Goal: Information Seeking & Learning: Find specific fact

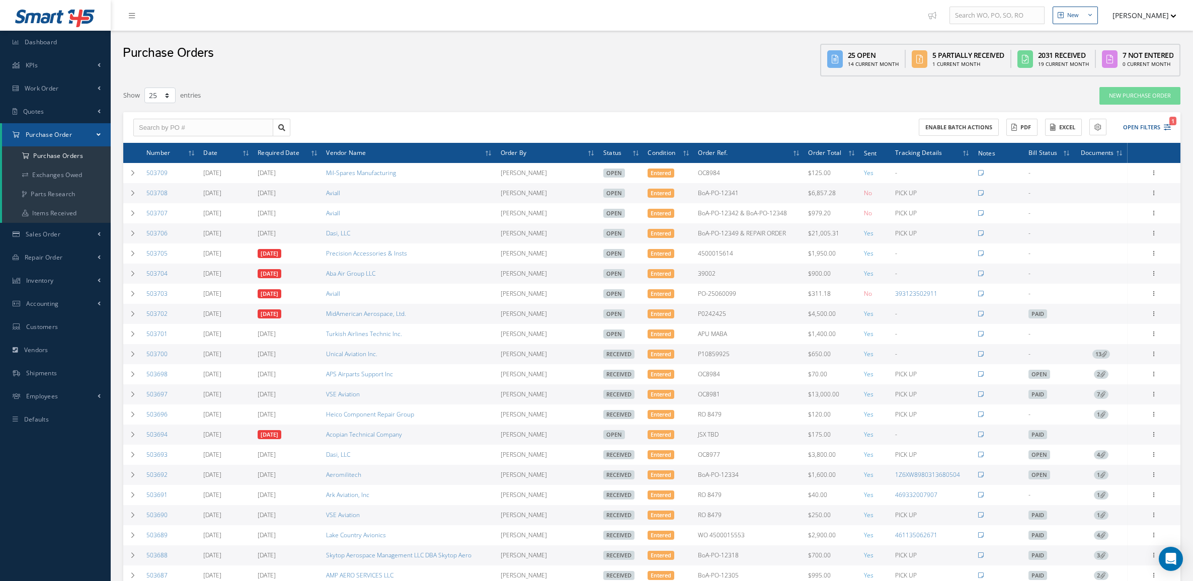
select select "25"
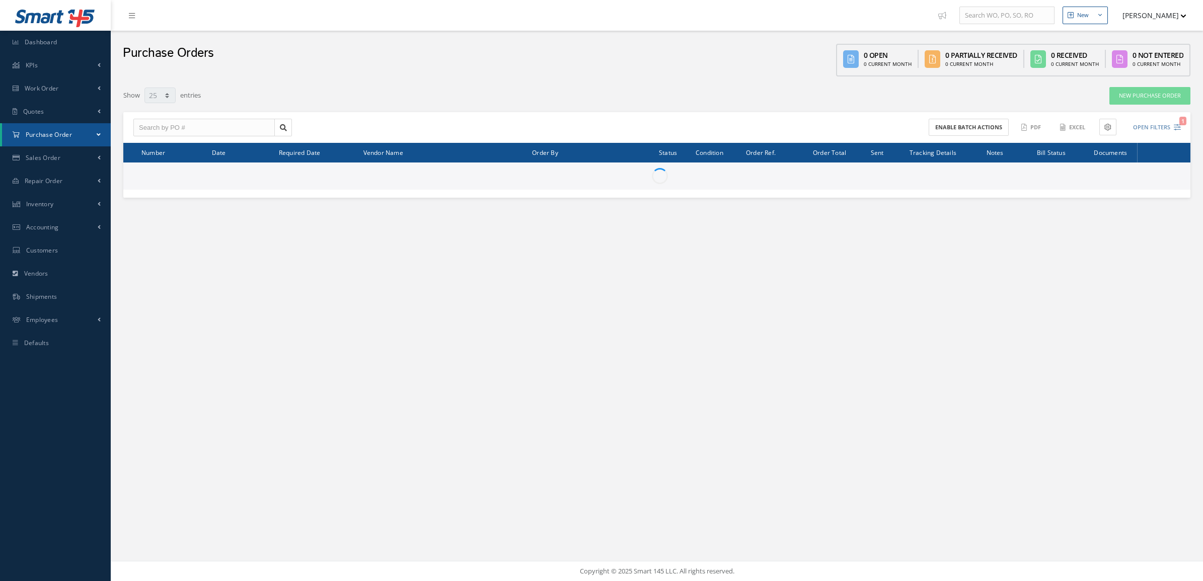
select select "25"
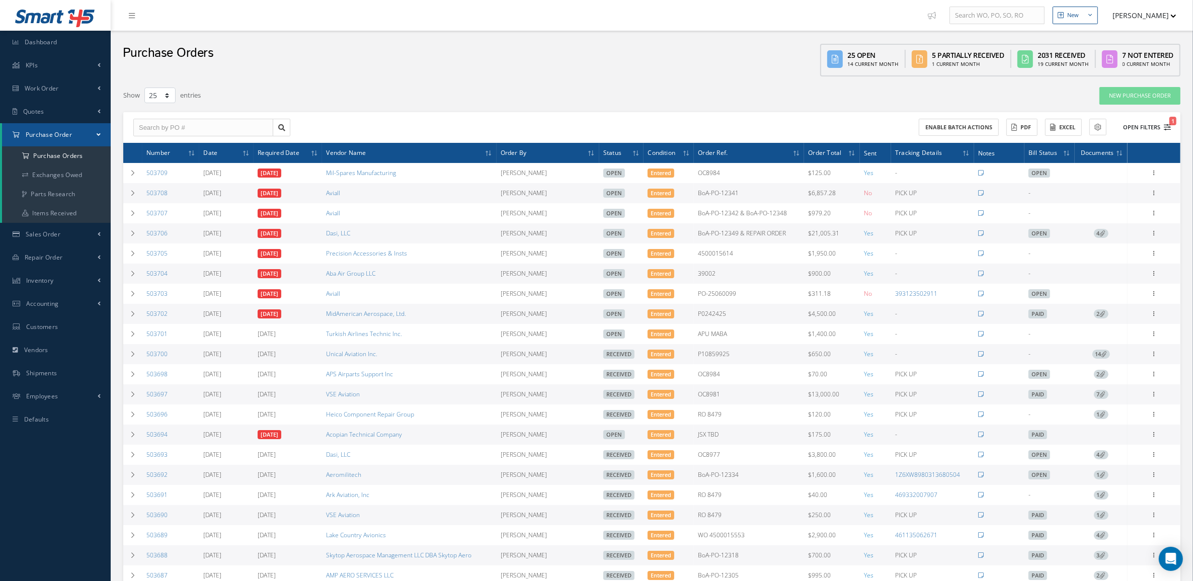
click at [1123, 131] on button "Open Filters 1" at bounding box center [1142, 127] width 57 height 17
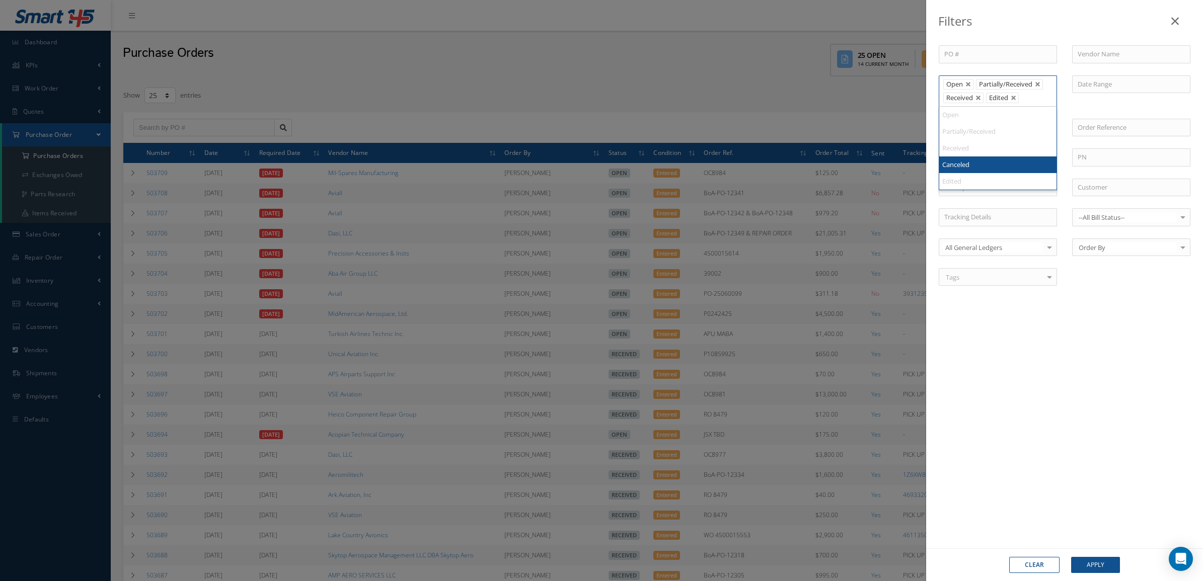
click at [975, 99] on li "Received" at bounding box center [963, 98] width 40 height 11
click at [1083, 570] on button "Apply" at bounding box center [1095, 565] width 49 height 16
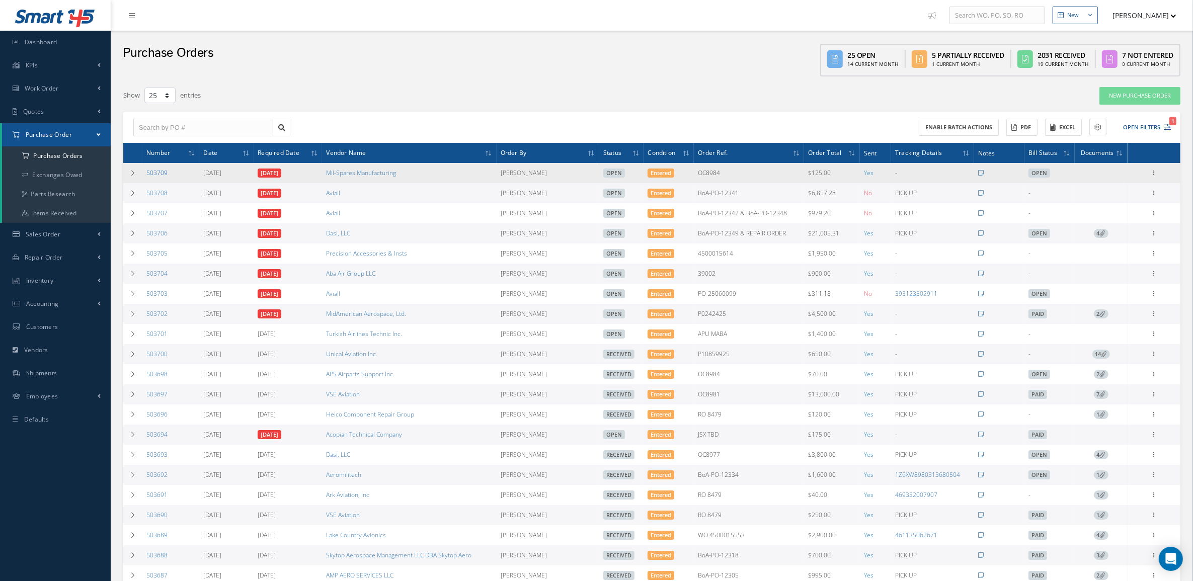
click at [161, 172] on link "503709" at bounding box center [156, 173] width 21 height 9
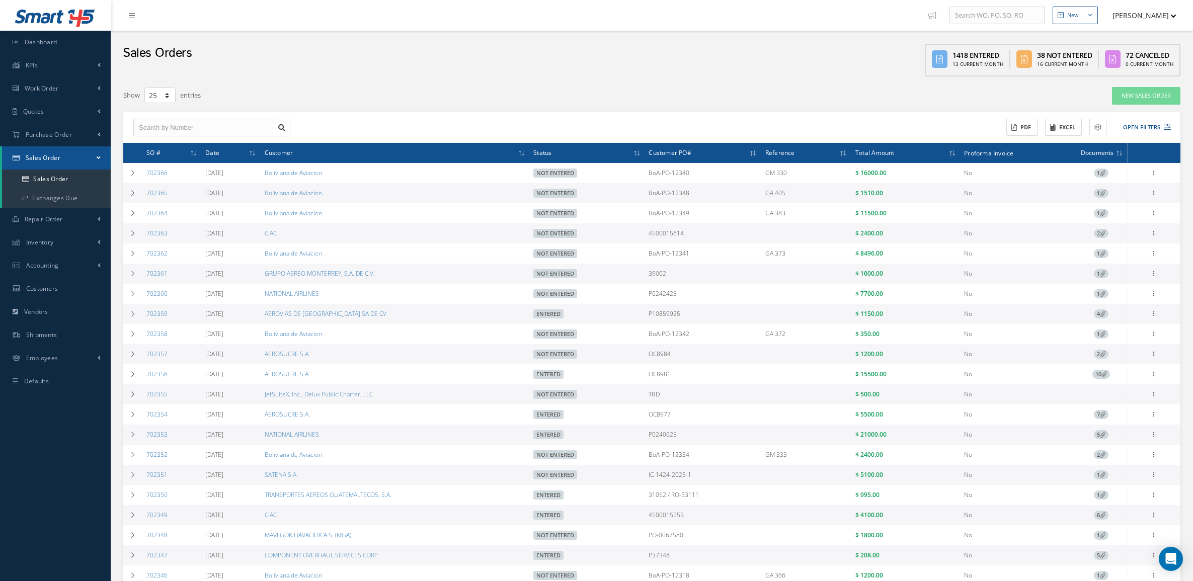
select select "25"
click at [1138, 122] on button "Open Filters" at bounding box center [1142, 127] width 57 height 17
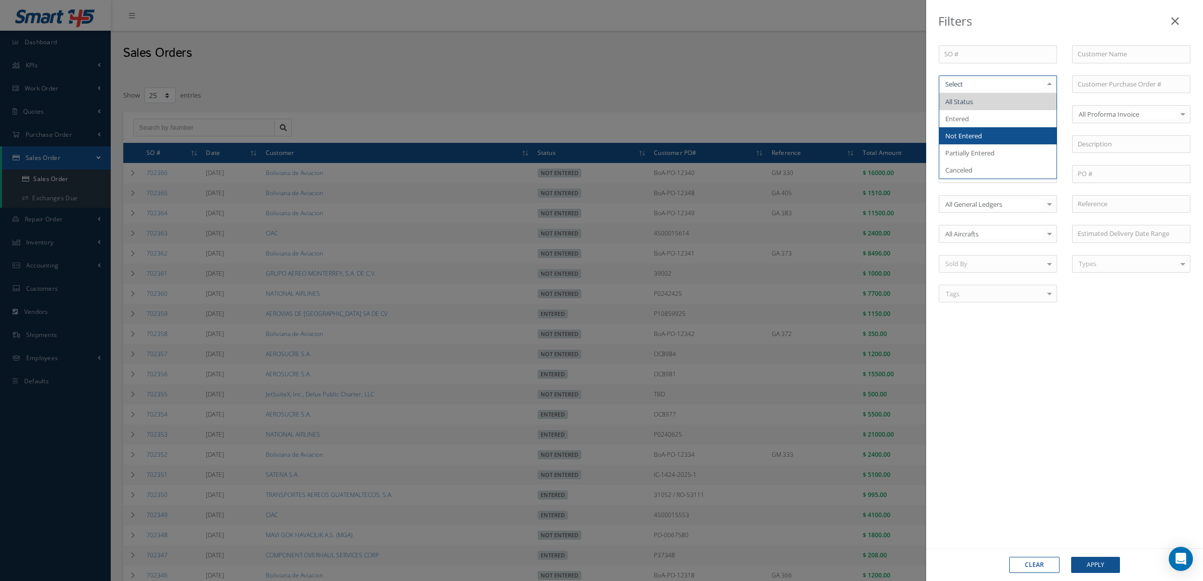
click at [999, 132] on span "Not Entered" at bounding box center [997, 135] width 117 height 17
click at [1094, 565] on button "Apply" at bounding box center [1095, 565] width 49 height 16
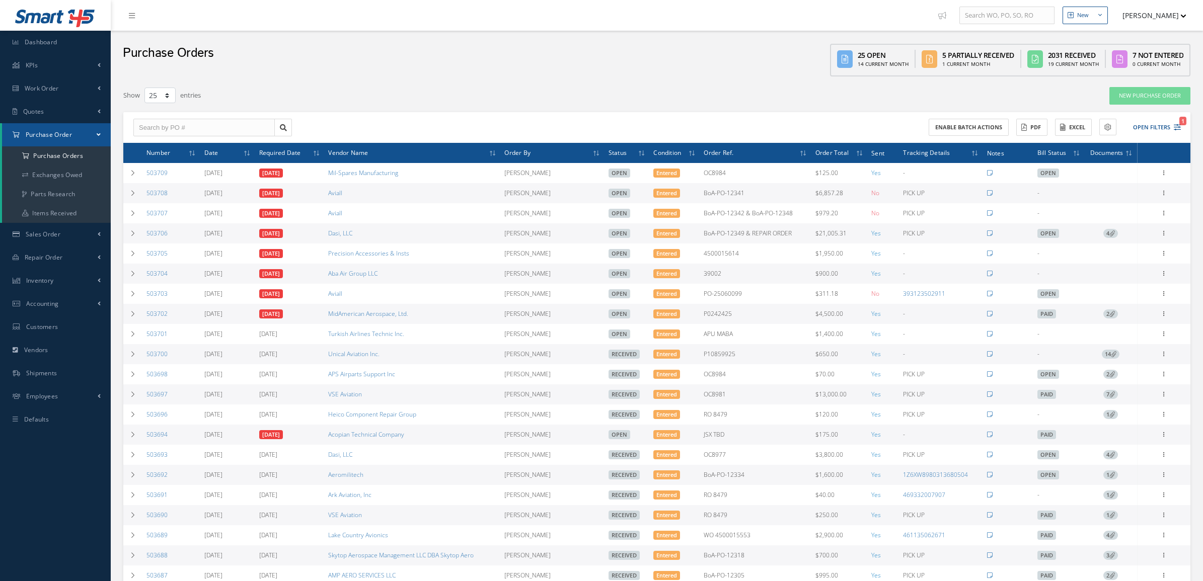
select select "25"
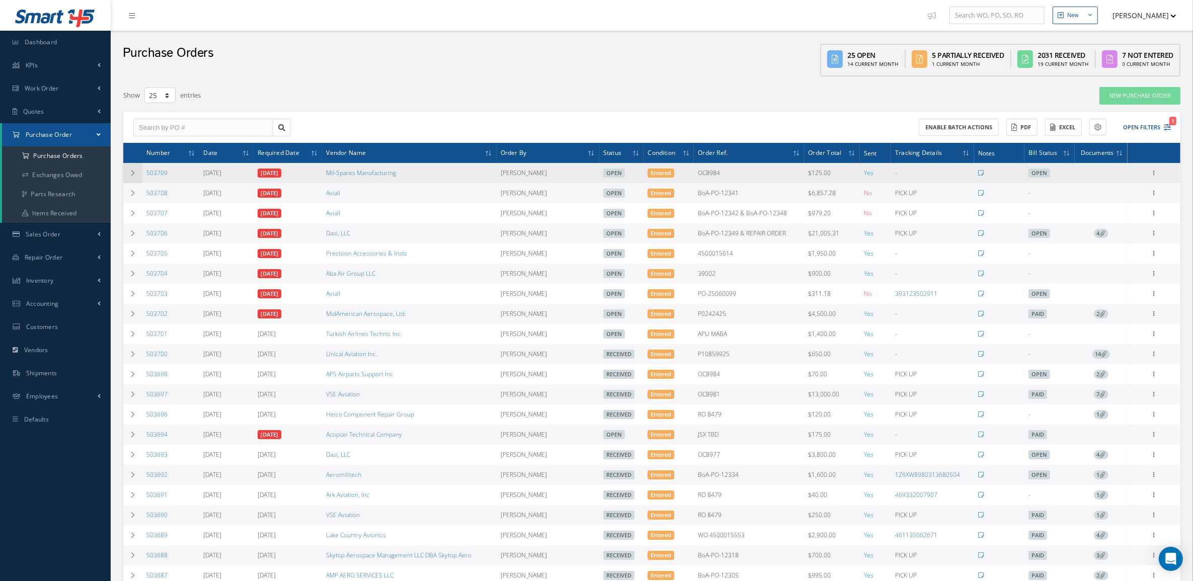
drag, startPoint x: 175, startPoint y: 177, endPoint x: 139, endPoint y: 179, distance: 35.8
click at [139, 179] on tr "503709 [DATE] [DATE] Mil-Spares Manufacturing [PERSON_NAME] Open Entered OC8984…" at bounding box center [651, 173] width 1057 height 20
copy tr "503709"
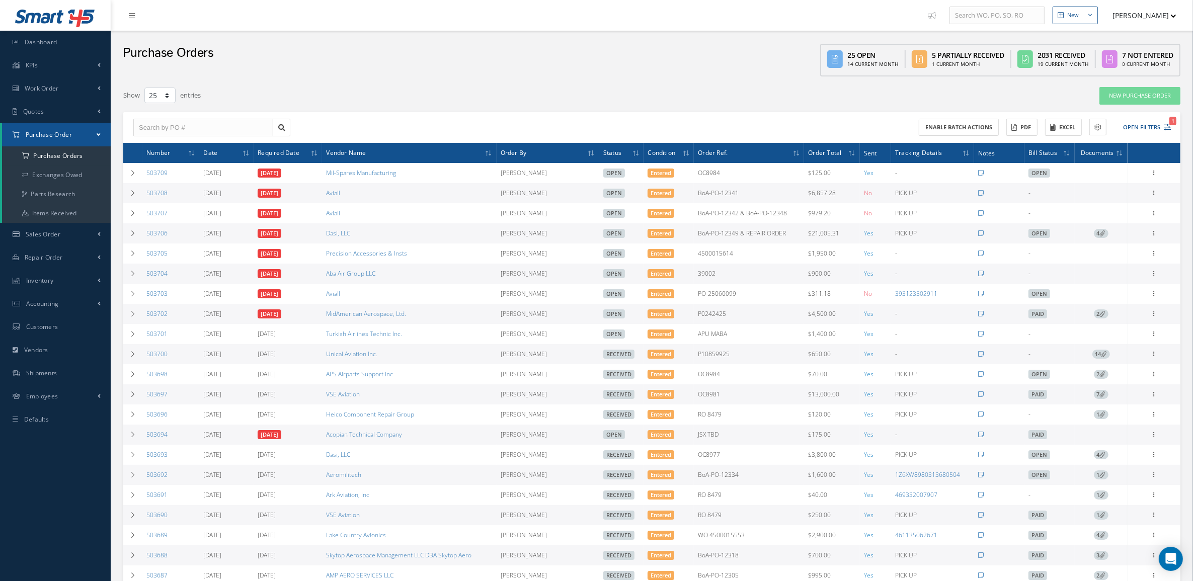
click at [1048, 97] on div "New Purchase Order" at bounding box center [964, 96] width 447 height 18
drag, startPoint x: 170, startPoint y: 194, endPoint x: 135, endPoint y: 194, distance: 35.2
click at [135, 194] on tr "503708 [DATE] [DATE] Aviall [PERSON_NAME] Open Entered BoA-PO-12341 $6,857.28 N…" at bounding box center [651, 193] width 1057 height 20
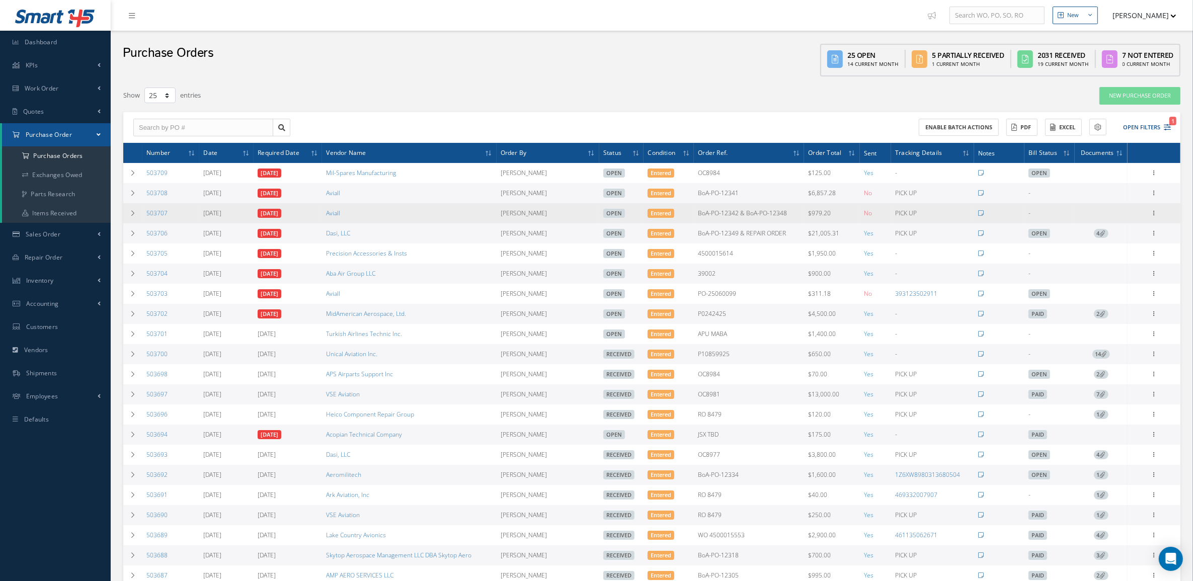
copy tr "503708"
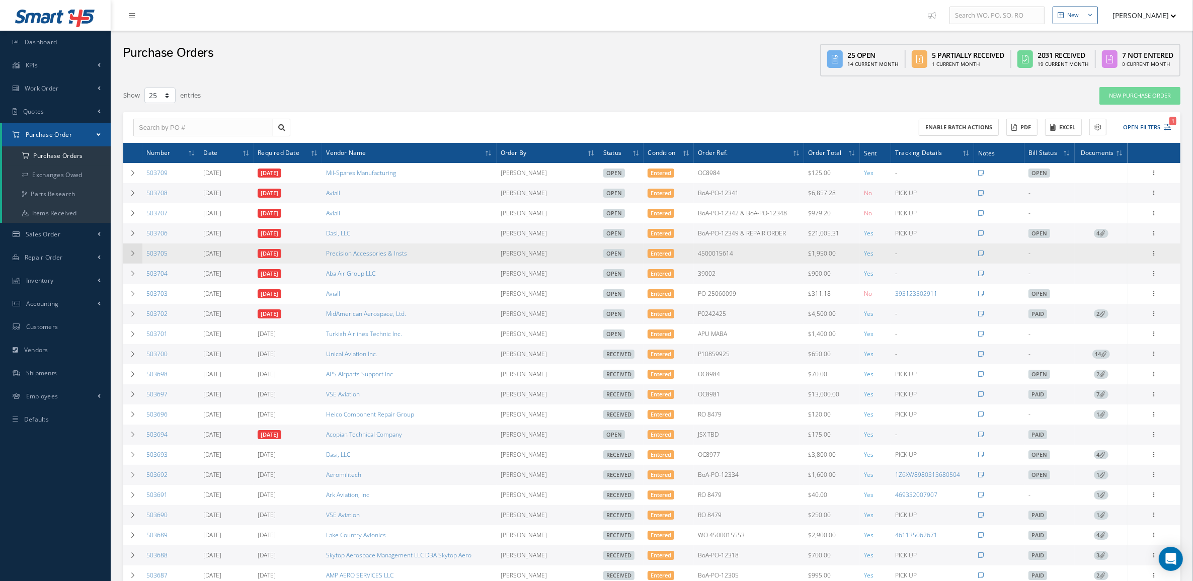
drag, startPoint x: 174, startPoint y: 254, endPoint x: 140, endPoint y: 261, distance: 34.4
click at [140, 261] on tr "503705 [DATE] [DATE] Precision Accessories & Insts [PERSON_NAME] Open Entered 4…" at bounding box center [651, 254] width 1057 height 20
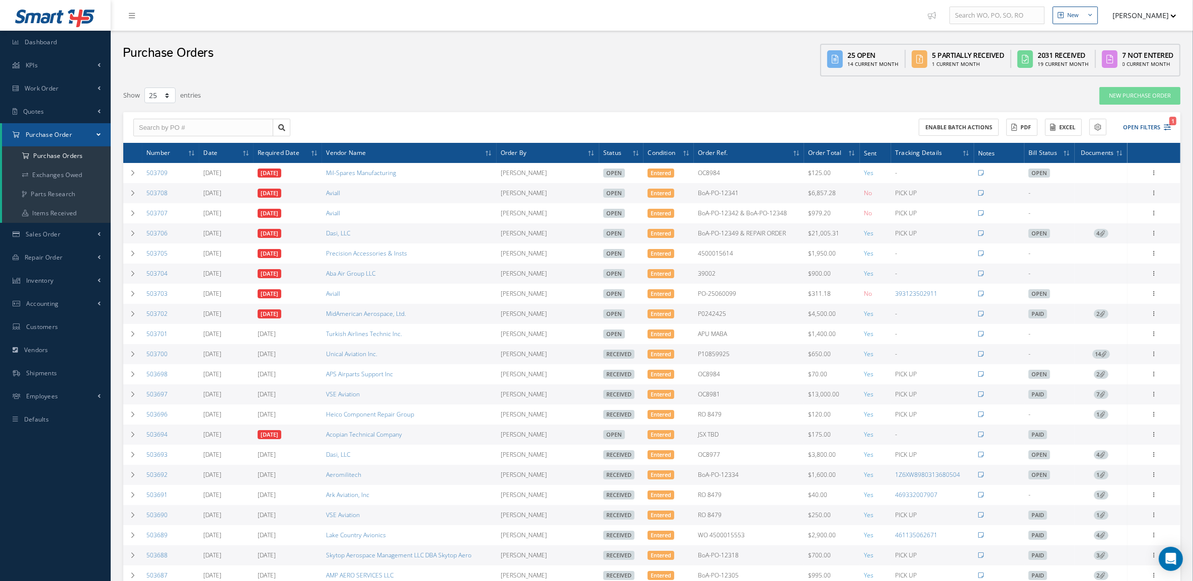
copy tr "503705"
drag, startPoint x: 177, startPoint y: 279, endPoint x: 140, endPoint y: 278, distance: 36.8
click at [140, 278] on tr "503704 [DATE] [DATE] Aba Air Group LLC [PERSON_NAME] Open Entered 39002 $900.00…" at bounding box center [651, 274] width 1057 height 20
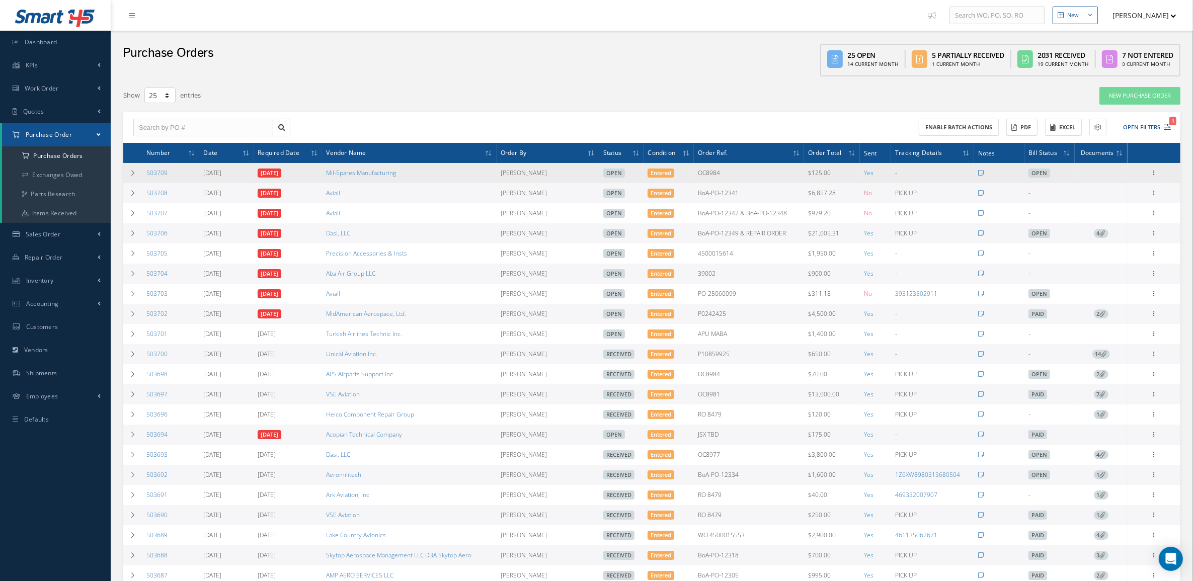
copy tr "503704"
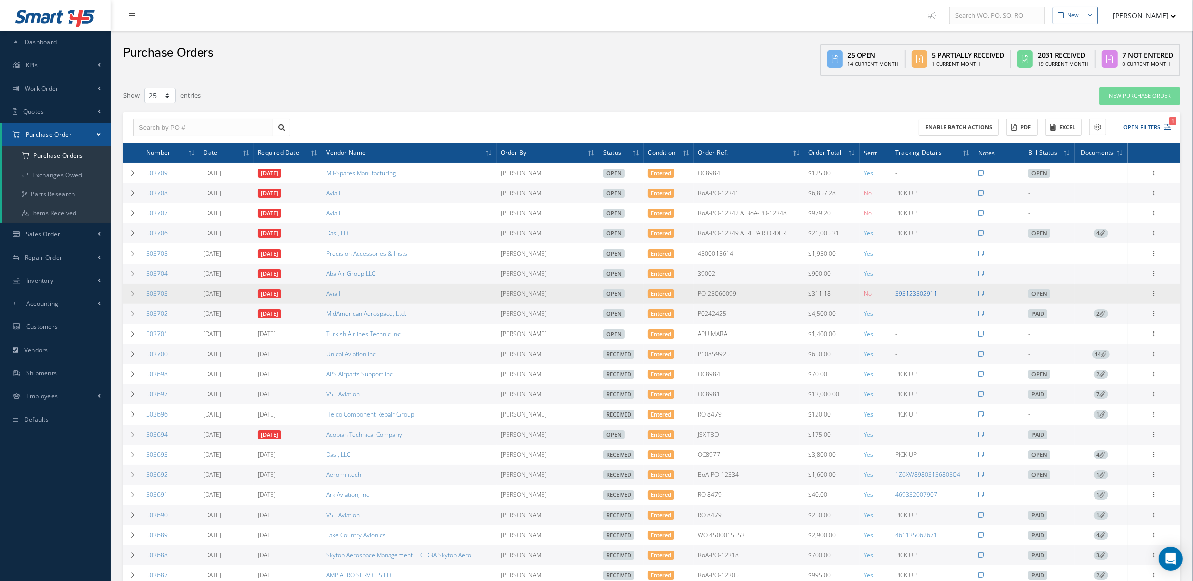
click at [922, 294] on link "393123502911" at bounding box center [916, 293] width 42 height 9
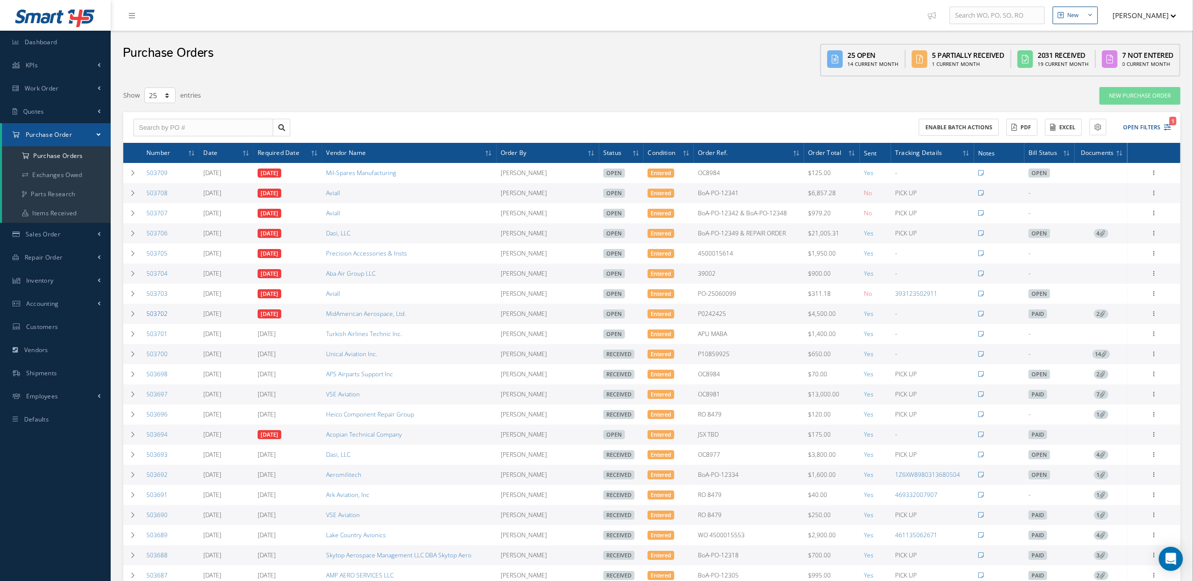
drag, startPoint x: 189, startPoint y: 313, endPoint x: 146, endPoint y: 315, distance: 42.9
click at [146, 315] on td "503702" at bounding box center [170, 314] width 57 height 20
copy link "503702"
drag, startPoint x: 185, startPoint y: 353, endPoint x: 144, endPoint y: 356, distance: 41.4
click at [144, 356] on td "503700" at bounding box center [170, 354] width 57 height 20
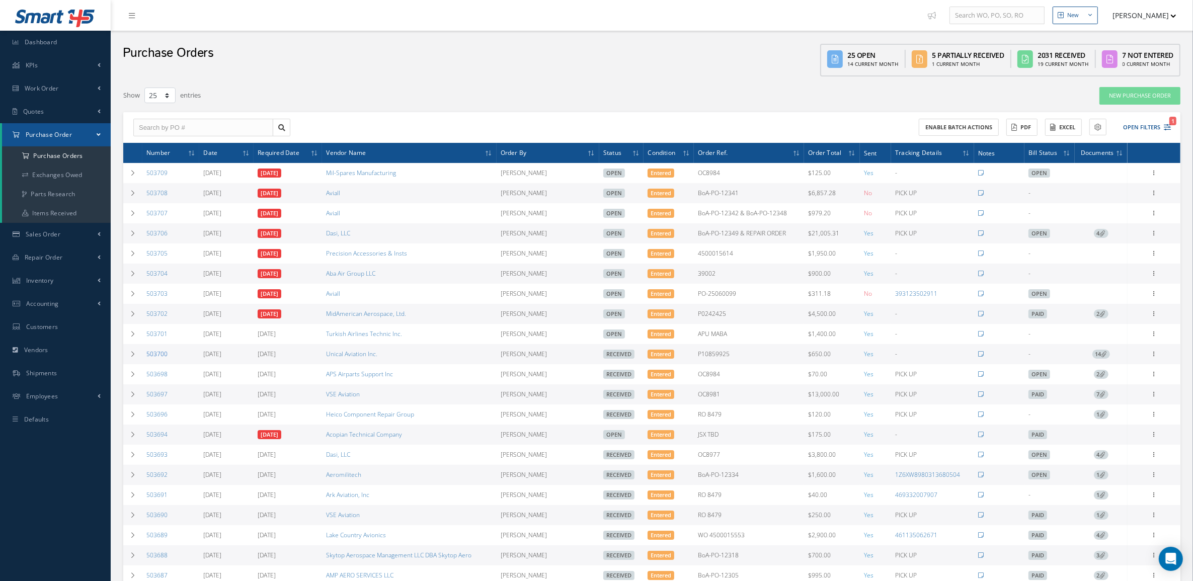
copy link "503700"
click at [1130, 127] on button "Open Filters 1" at bounding box center [1142, 127] width 57 height 17
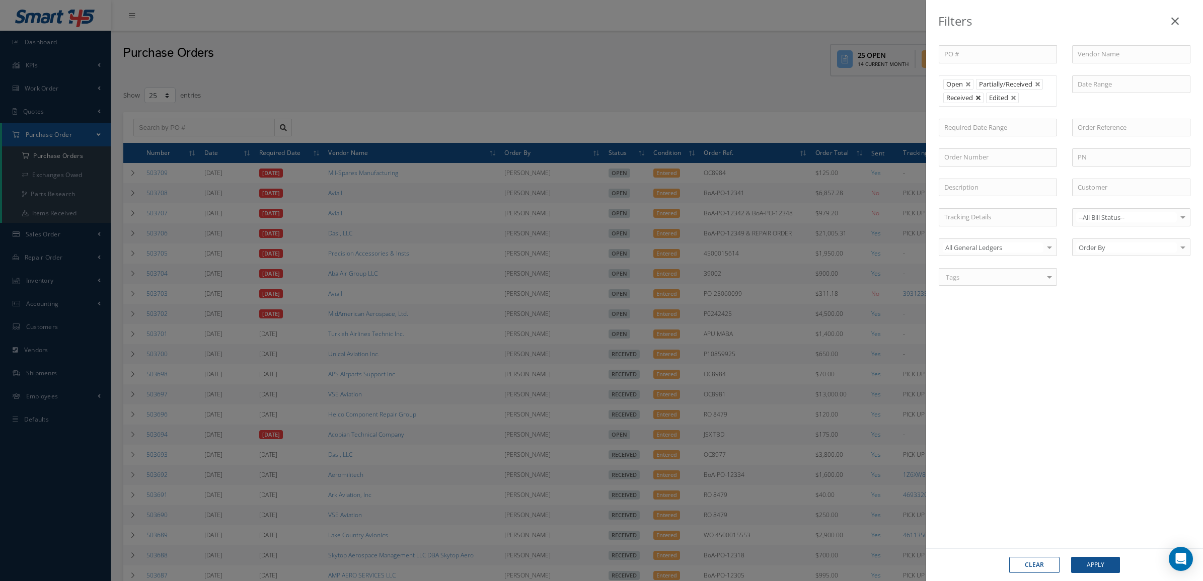
click at [978, 97] on link at bounding box center [978, 98] width 6 height 6
click at [1095, 562] on button "Apply" at bounding box center [1095, 565] width 49 height 16
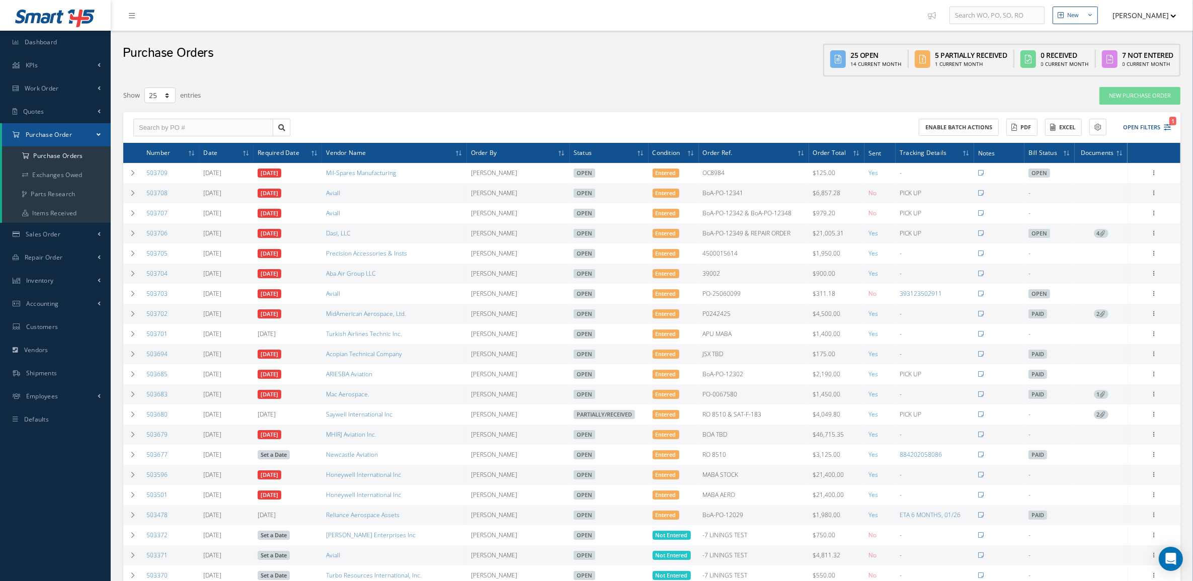
drag, startPoint x: 174, startPoint y: 357, endPoint x: 144, endPoint y: 361, distance: 30.0
click at [144, 361] on td "503694" at bounding box center [170, 354] width 57 height 20
copy link "503694"
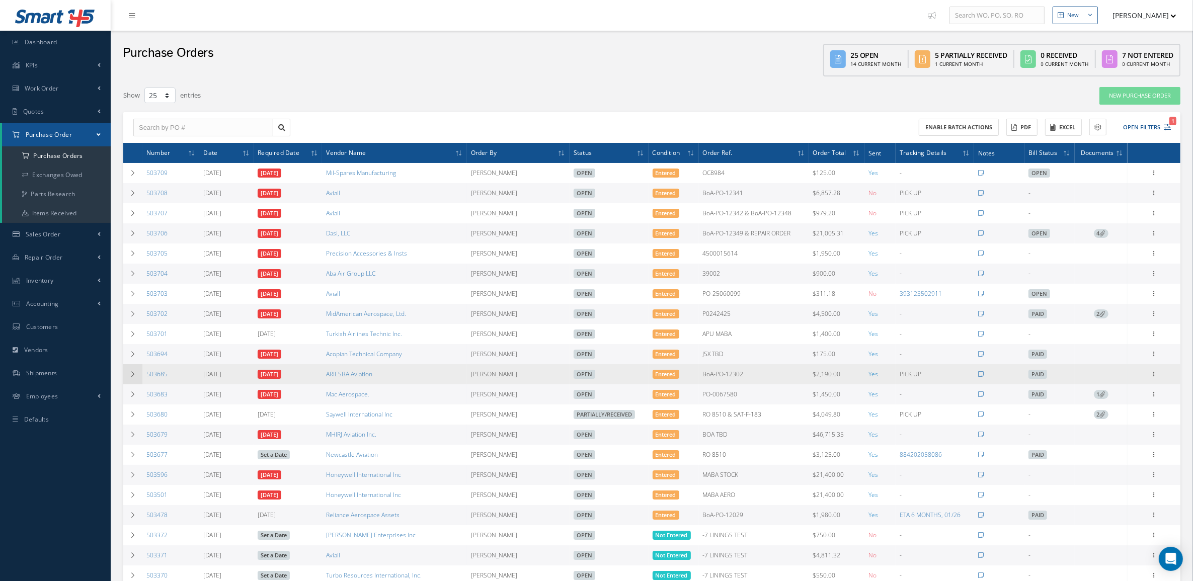
drag, startPoint x: 187, startPoint y: 378, endPoint x: 141, endPoint y: 378, distance: 45.3
click at [141, 378] on tr "503685 [DATE] [DATE] ARIESBA Aviation [PERSON_NAME] Open Entered BoA-PO-12302 $…" at bounding box center [651, 374] width 1057 height 20
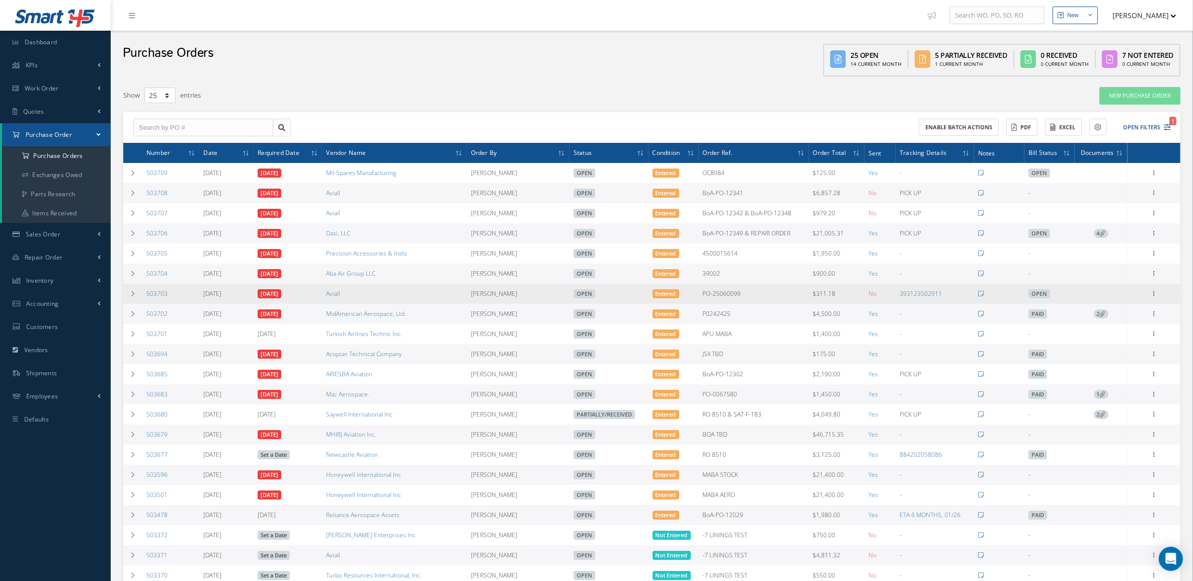
copy tr "503685"
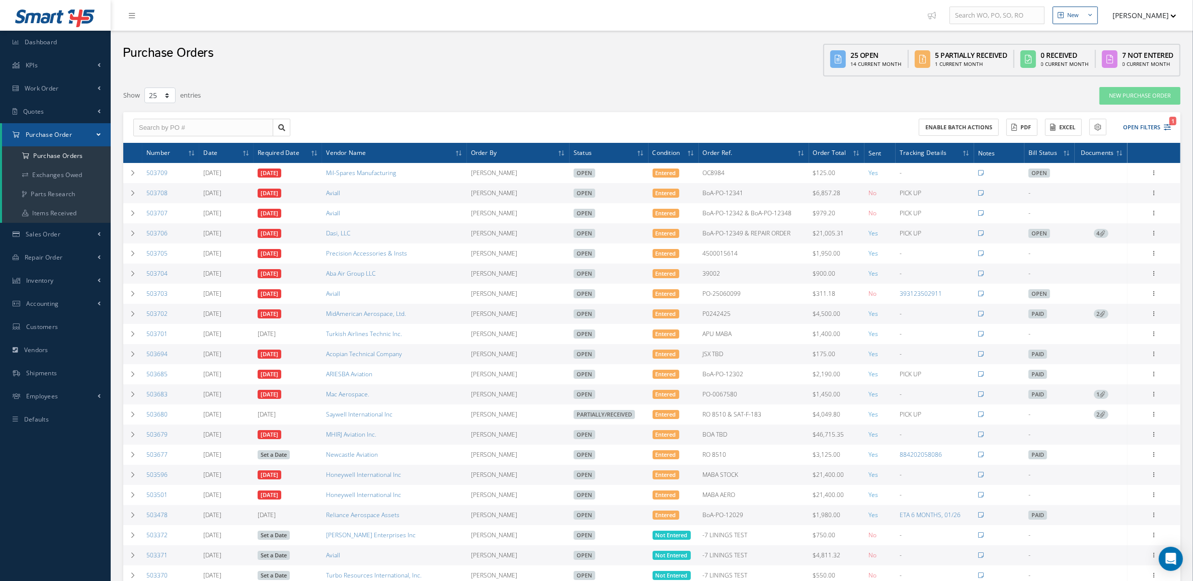
drag, startPoint x: 180, startPoint y: 396, endPoint x: 143, endPoint y: 396, distance: 36.7
click at [143, 396] on td "503683" at bounding box center [170, 395] width 57 height 20
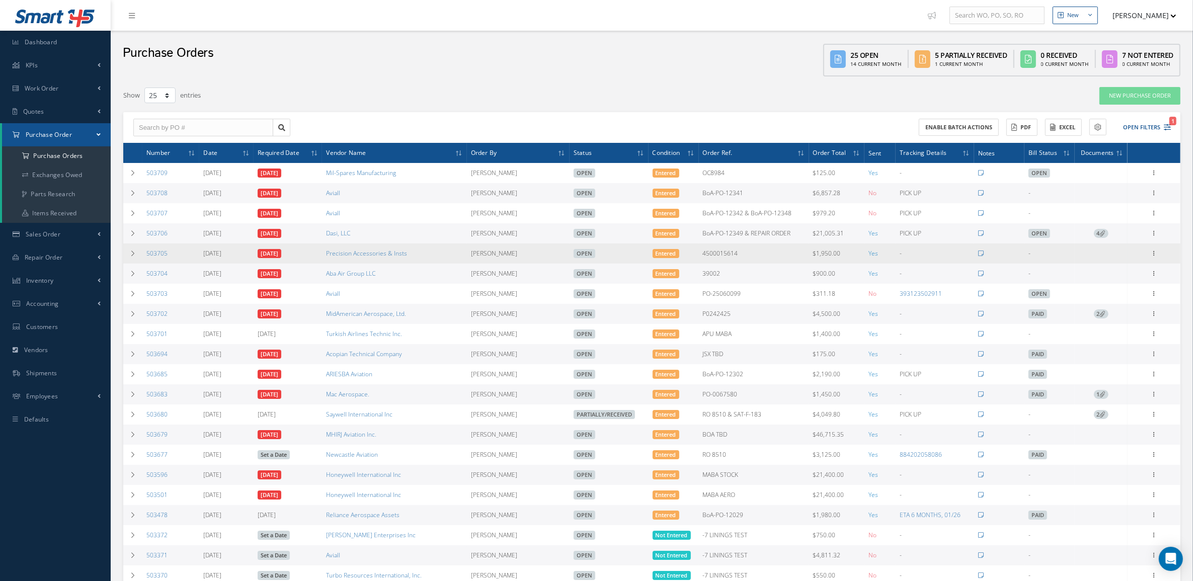
copy link "503683"
